Goal: Task Accomplishment & Management: Manage account settings

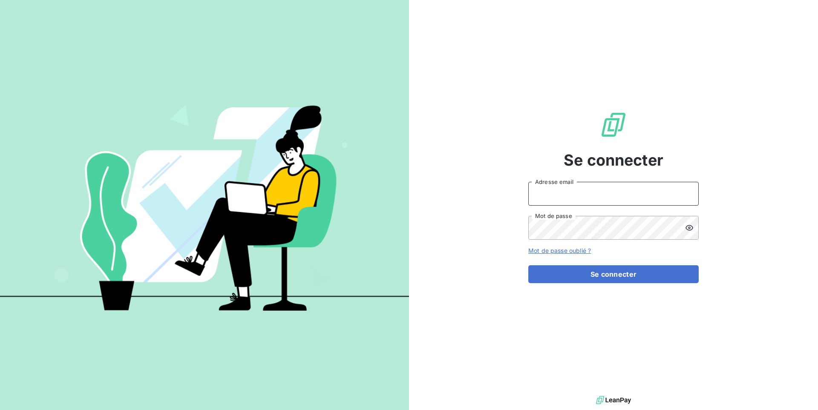
click at [611, 192] on input "Adresse email" at bounding box center [613, 194] width 170 height 24
type input "admin@jvd"
click at [528, 265] on button "Se connecter" at bounding box center [613, 274] width 170 height 18
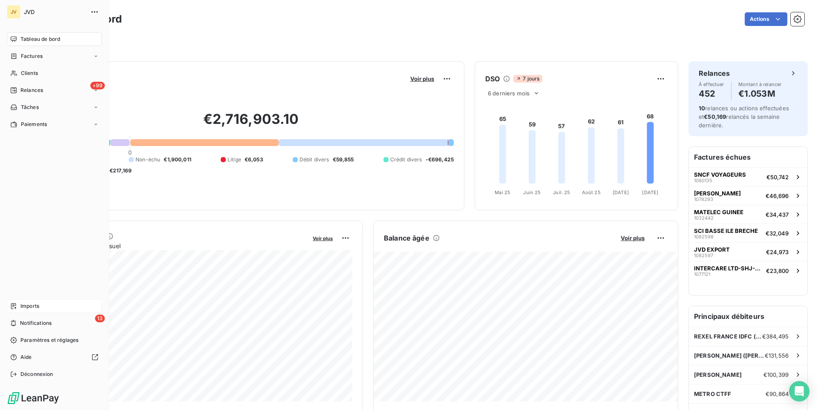
click at [30, 309] on span "Imports" at bounding box center [29, 306] width 19 height 8
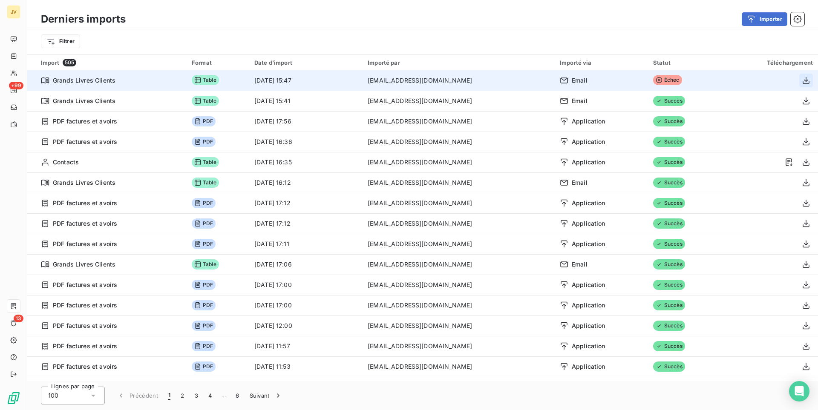
click at [807, 79] on icon "button" at bounding box center [805, 80] width 9 height 9
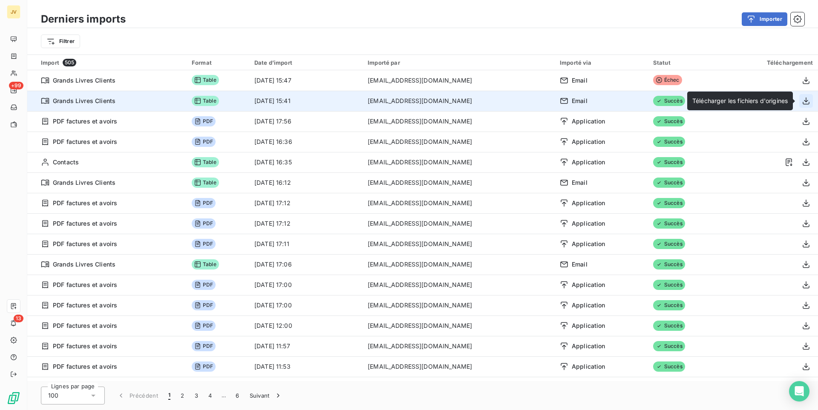
click at [805, 101] on icon "button" at bounding box center [805, 101] width 9 height 9
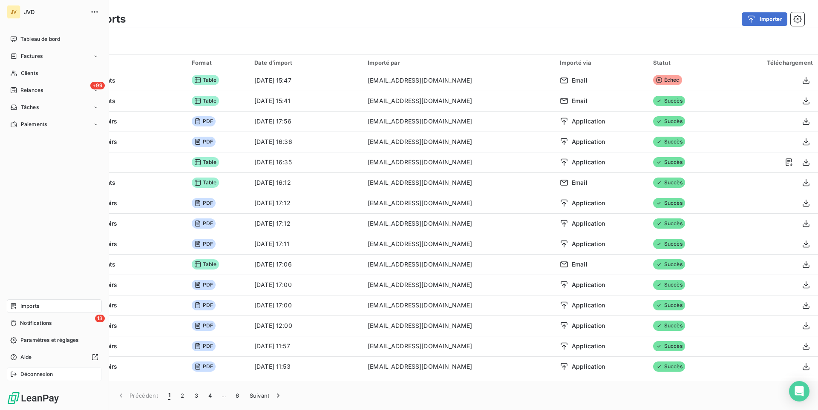
click at [50, 372] on span "Déconnexion" at bounding box center [36, 374] width 33 height 8
